Goal: Information Seeking & Learning: Learn about a topic

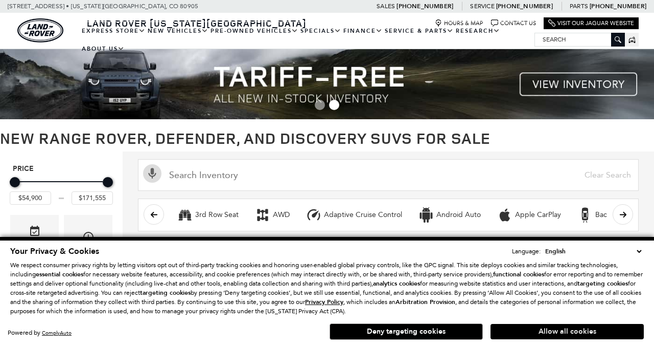
click at [502, 330] on button "Allow all cookies" at bounding box center [567, 331] width 153 height 15
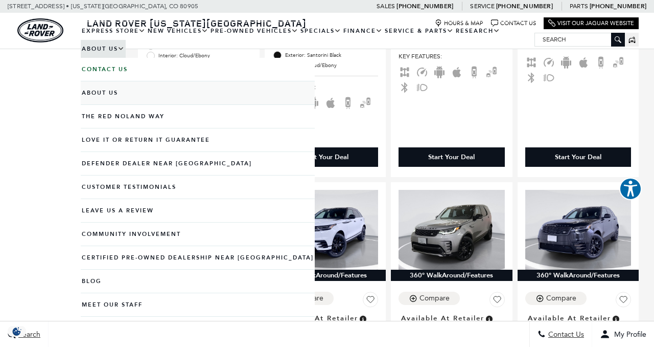
scroll to position [882, 0]
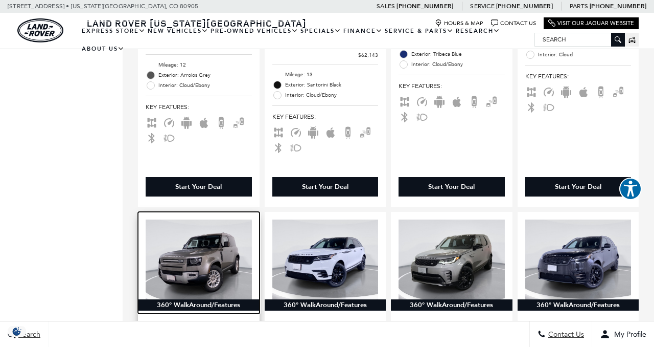
click at [212, 235] on img at bounding box center [199, 259] width 106 height 80
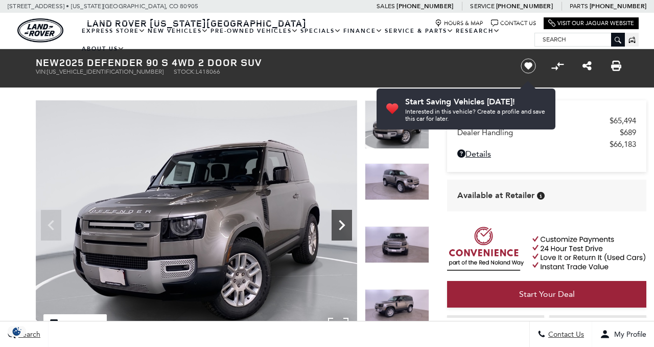
click at [340, 223] on icon "Next" at bounding box center [342, 225] width 20 height 20
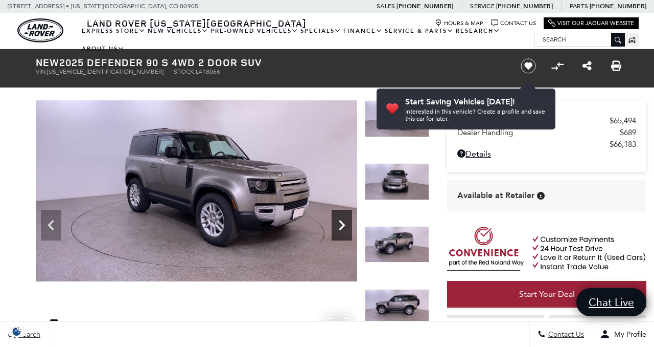
click at [340, 223] on icon "Next" at bounding box center [342, 225] width 20 height 20
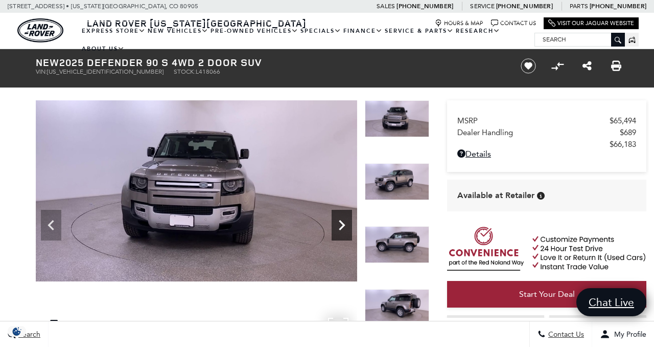
click at [342, 224] on icon "Next" at bounding box center [342, 225] width 20 height 20
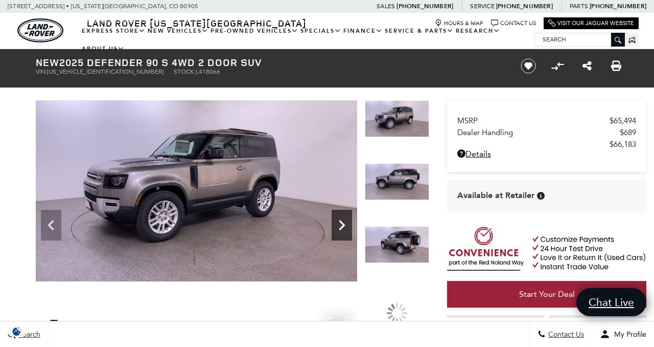
click at [342, 224] on icon "Next" at bounding box center [342, 225] width 20 height 20
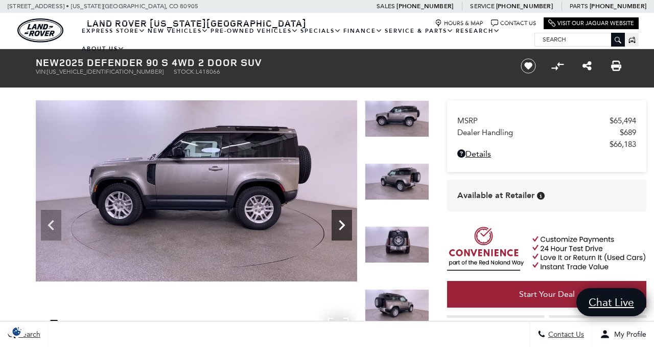
click at [342, 224] on icon "Next" at bounding box center [342, 225] width 20 height 20
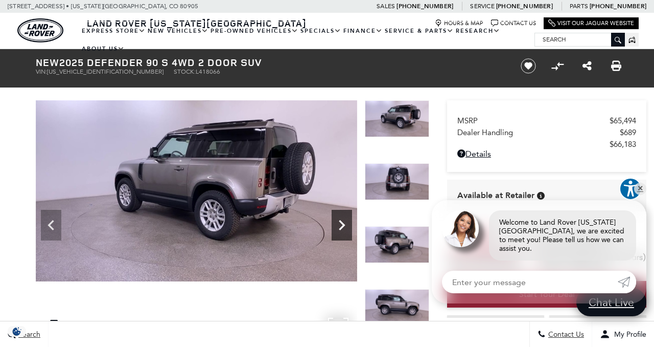
click at [342, 224] on icon "Next" at bounding box center [342, 225] width 20 height 20
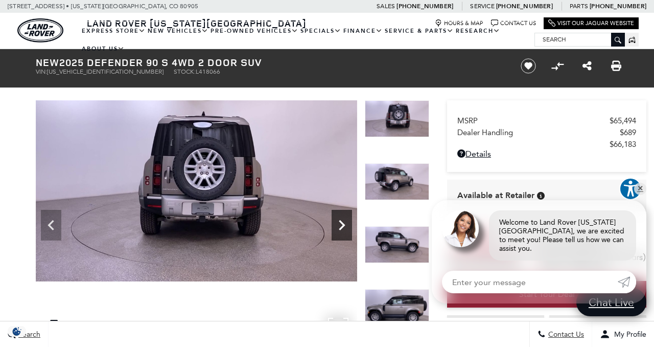
click at [342, 224] on icon "Next" at bounding box center [342, 225] width 20 height 20
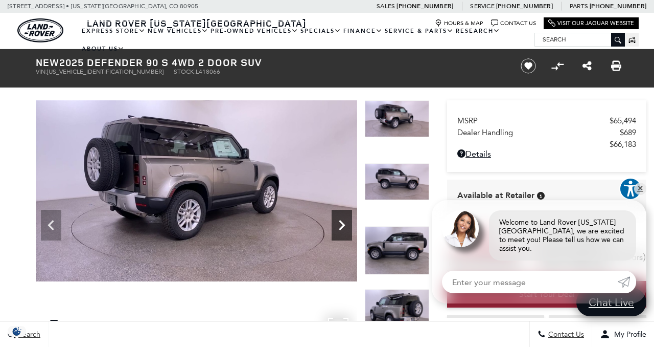
click at [342, 224] on icon "Next" at bounding box center [342, 225] width 20 height 20
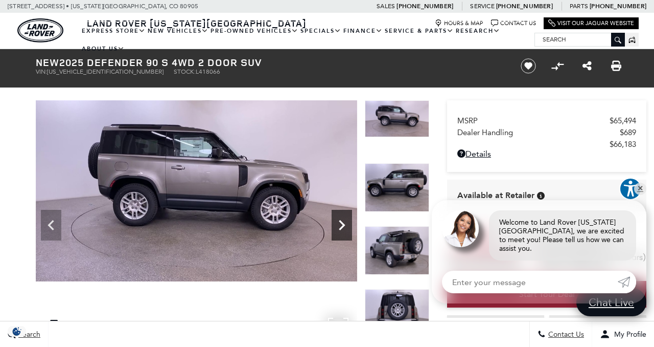
click at [342, 224] on icon "Next" at bounding box center [342, 225] width 20 height 20
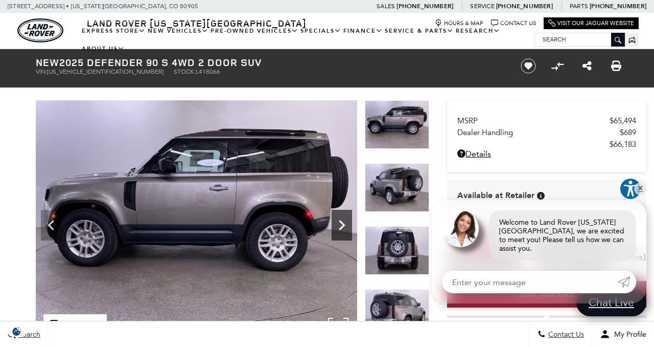
click at [342, 224] on icon "Next" at bounding box center [342, 225] width 20 height 20
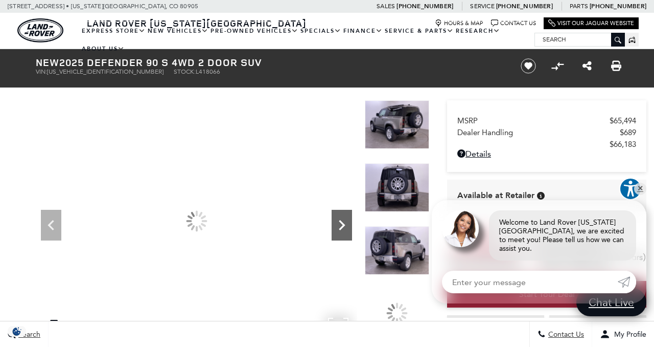
click at [342, 224] on icon "Next" at bounding box center [342, 225] width 20 height 20
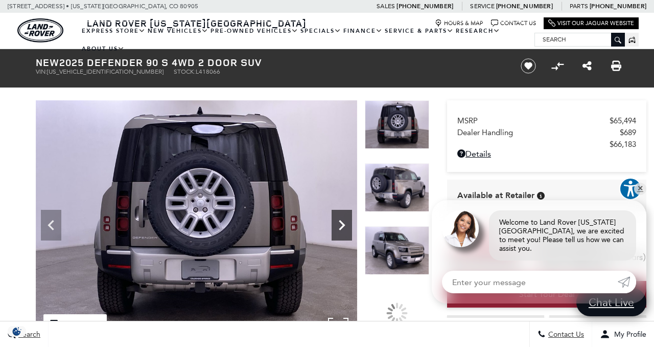
click at [342, 224] on icon "Next" at bounding box center [342, 225] width 20 height 20
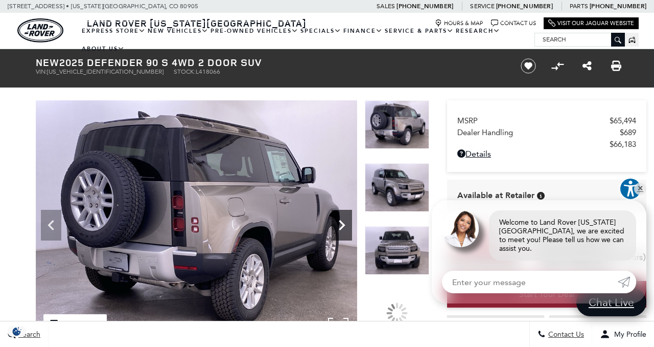
click at [342, 224] on icon "Next" at bounding box center [342, 225] width 20 height 20
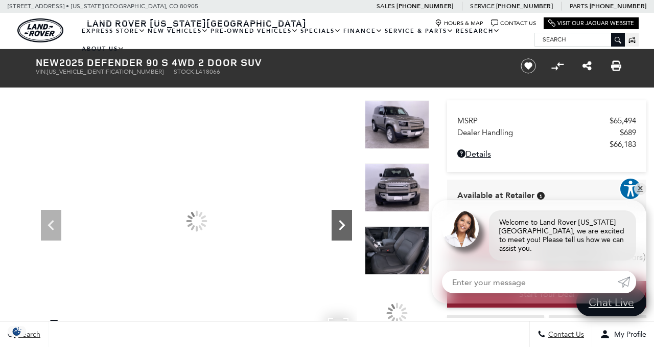
click at [342, 224] on icon "Next" at bounding box center [342, 225] width 20 height 20
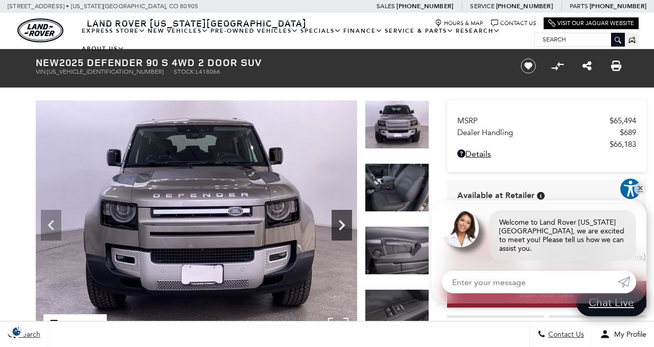
click at [342, 224] on icon "Next" at bounding box center [342, 225] width 20 height 20
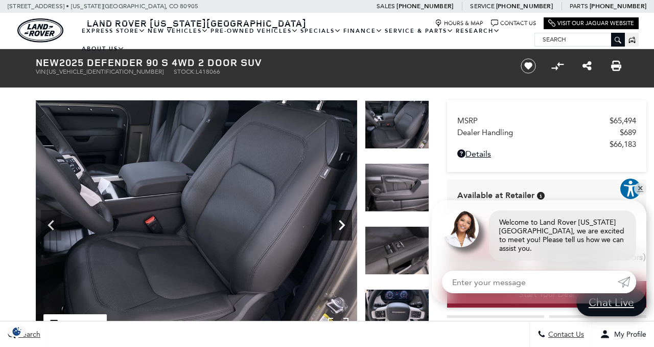
click at [342, 224] on icon "Next" at bounding box center [342, 225] width 20 height 20
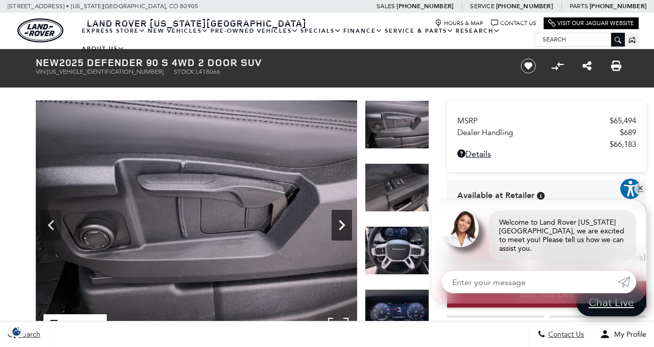
click at [342, 224] on icon "Next" at bounding box center [342, 225] width 20 height 20
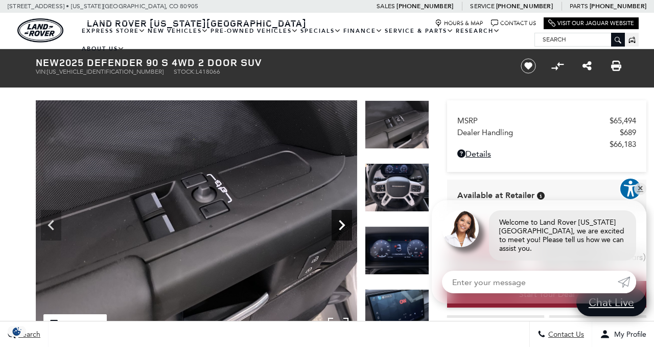
click at [342, 224] on icon "Next" at bounding box center [342, 225] width 20 height 20
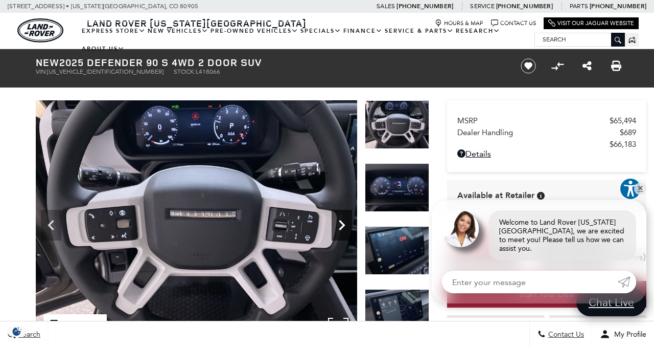
click at [342, 224] on icon "Next" at bounding box center [342, 225] width 20 height 20
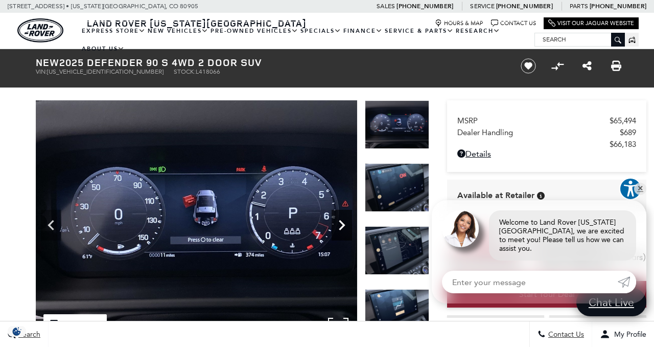
click at [342, 224] on icon "Next" at bounding box center [342, 225] width 20 height 20
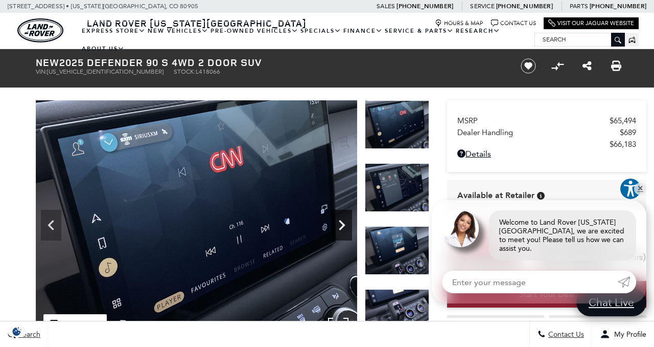
click at [342, 224] on icon "Next" at bounding box center [342, 225] width 20 height 20
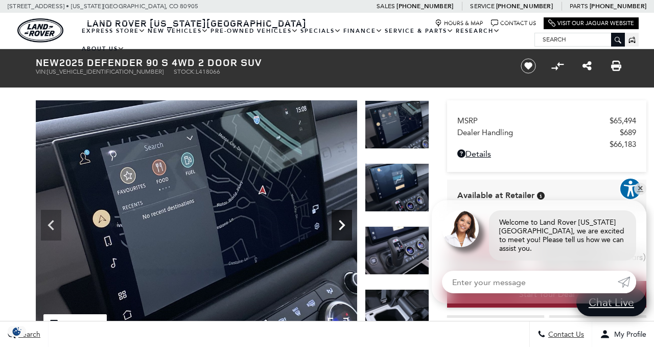
click at [342, 224] on icon "Next" at bounding box center [342, 225] width 20 height 20
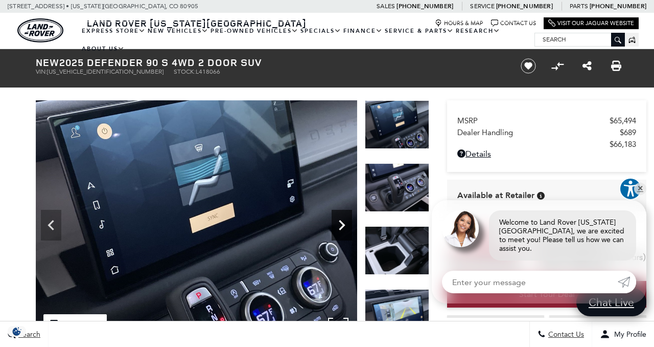
click at [342, 224] on icon "Next" at bounding box center [342, 225] width 20 height 20
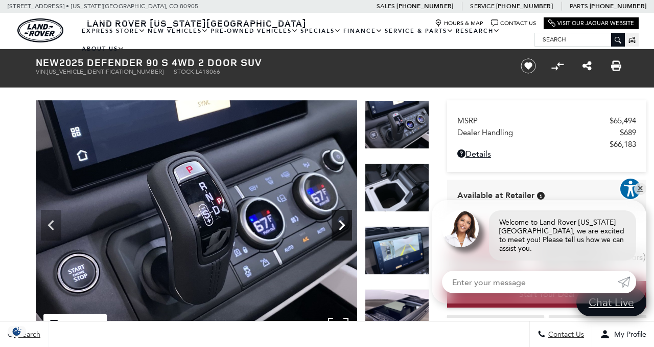
click at [343, 224] on icon "Next" at bounding box center [342, 225] width 6 height 10
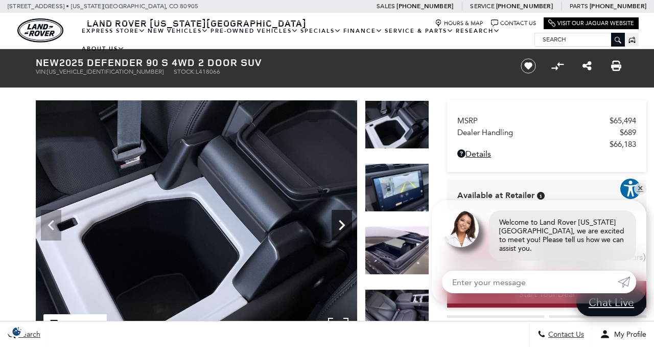
click at [343, 224] on icon "Next" at bounding box center [342, 225] width 6 height 10
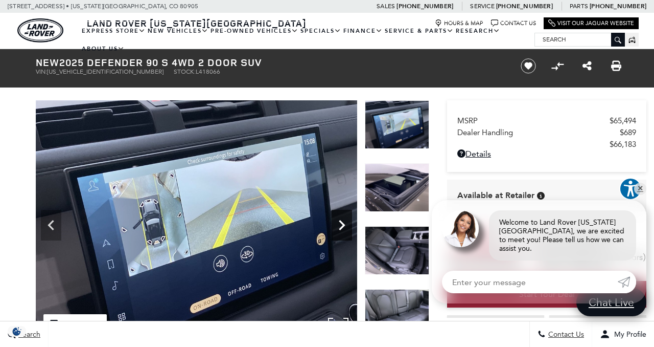
click at [343, 224] on icon "Next" at bounding box center [342, 225] width 6 height 10
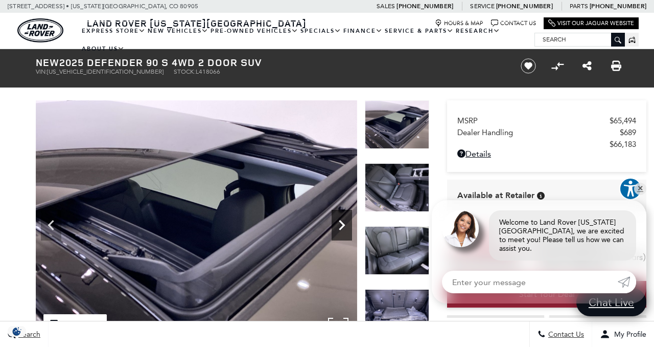
click at [343, 224] on icon "Next" at bounding box center [342, 225] width 6 height 10
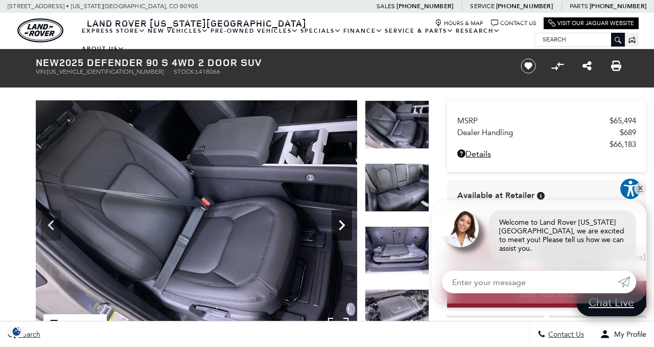
click at [343, 224] on icon "Next" at bounding box center [342, 225] width 6 height 10
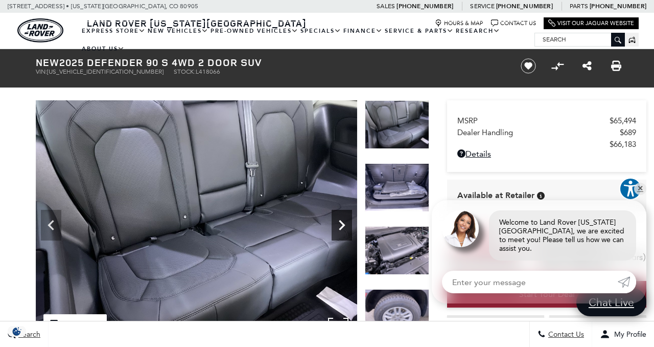
click at [343, 224] on icon "Next" at bounding box center [342, 225] width 6 height 10
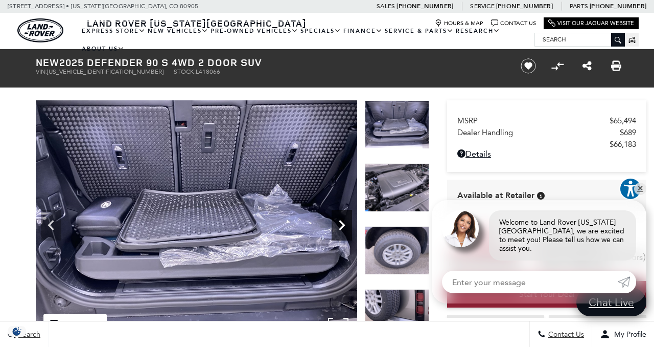
click at [343, 224] on icon "Next" at bounding box center [342, 225] width 6 height 10
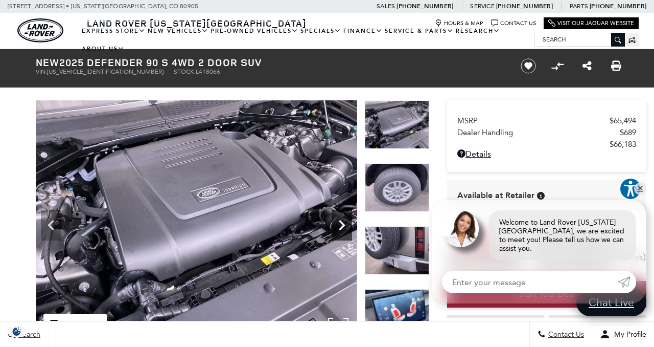
click at [343, 224] on icon "Next" at bounding box center [342, 225] width 6 height 10
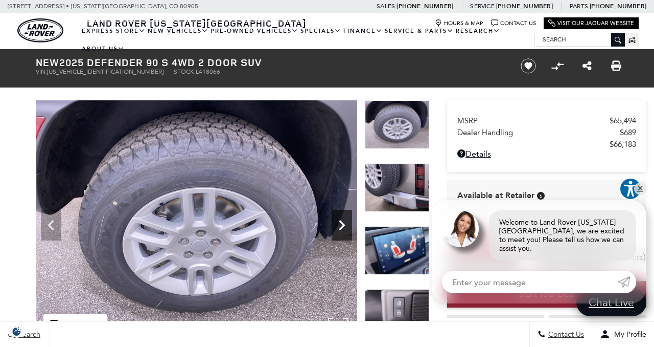
click at [343, 224] on icon "Next" at bounding box center [342, 225] width 6 height 10
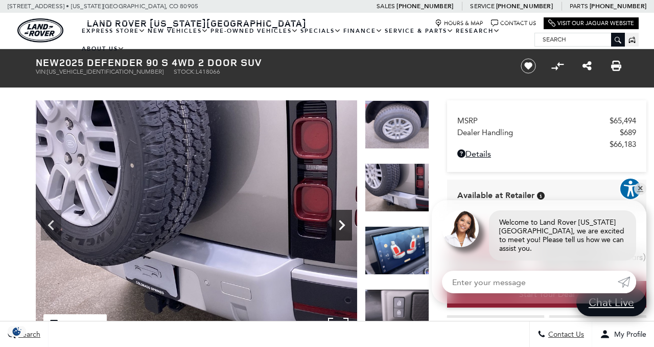
click at [343, 224] on icon "Next" at bounding box center [342, 225] width 6 height 10
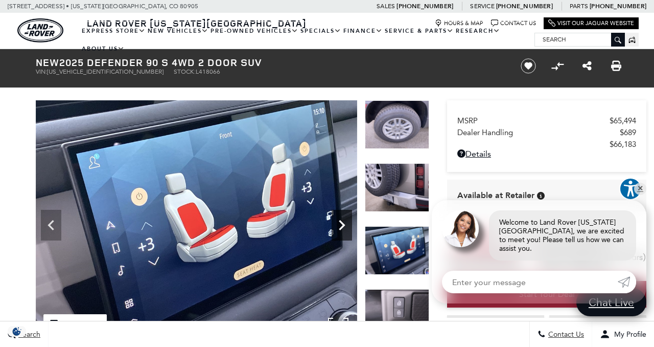
click at [343, 224] on icon "Next" at bounding box center [342, 225] width 6 height 10
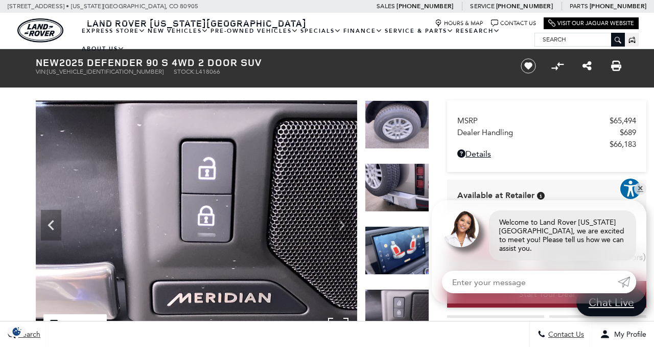
click at [343, 224] on img at bounding box center [197, 220] width 322 height 241
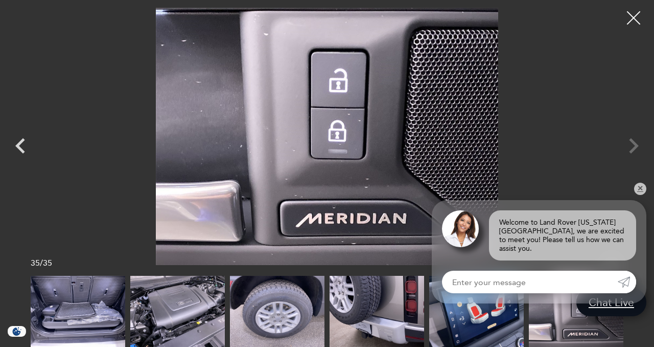
click at [629, 20] on div at bounding box center [634, 18] width 27 height 27
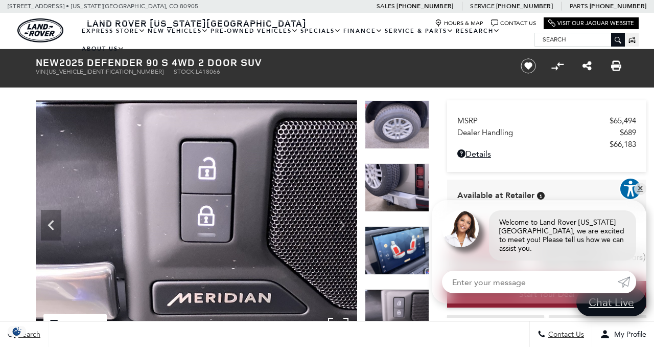
click at [342, 224] on img at bounding box center [197, 220] width 322 height 241
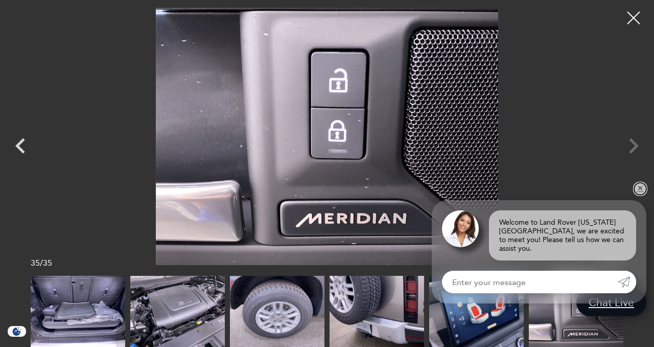
click at [641, 195] on link "✕" at bounding box center [640, 188] width 12 height 12
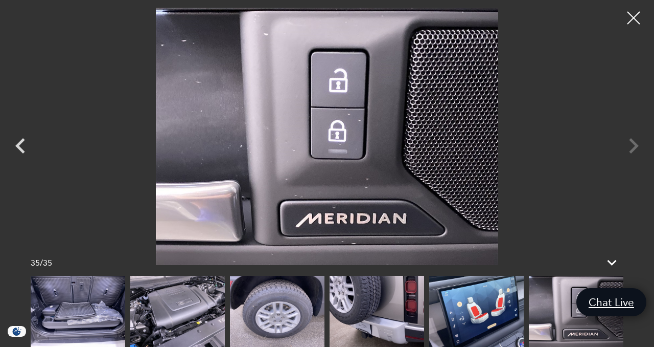
click at [632, 147] on div at bounding box center [327, 136] width 654 height 257
click at [633, 16] on div at bounding box center [634, 18] width 27 height 27
